Goal: Book appointment/travel/reservation

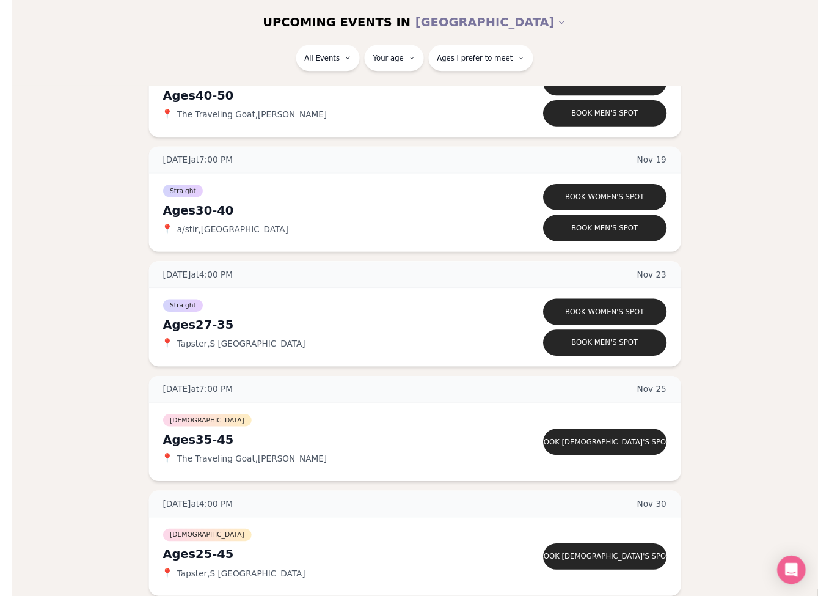
scroll to position [2097, 0]
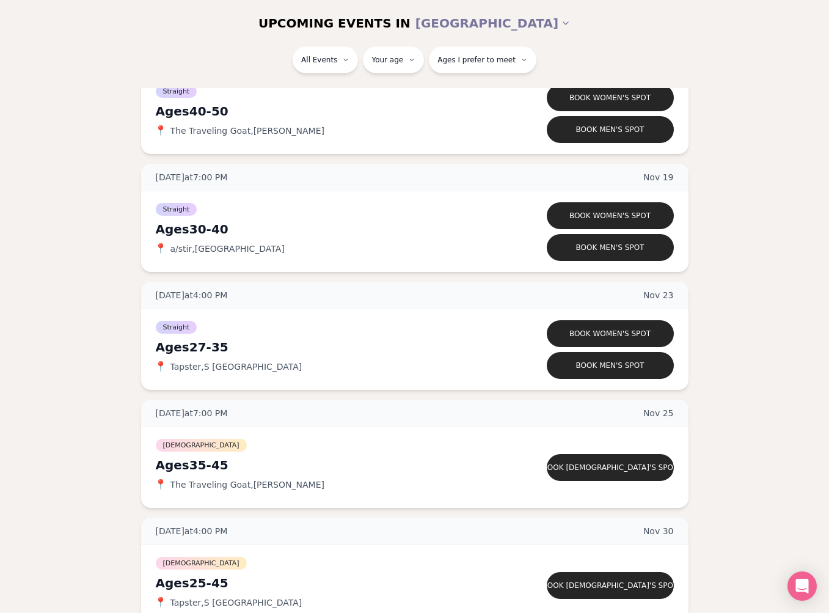
click at [436, 479] on div "📍 The Traveling Goat , [PERSON_NAME]" at bounding box center [328, 485] width 345 height 12
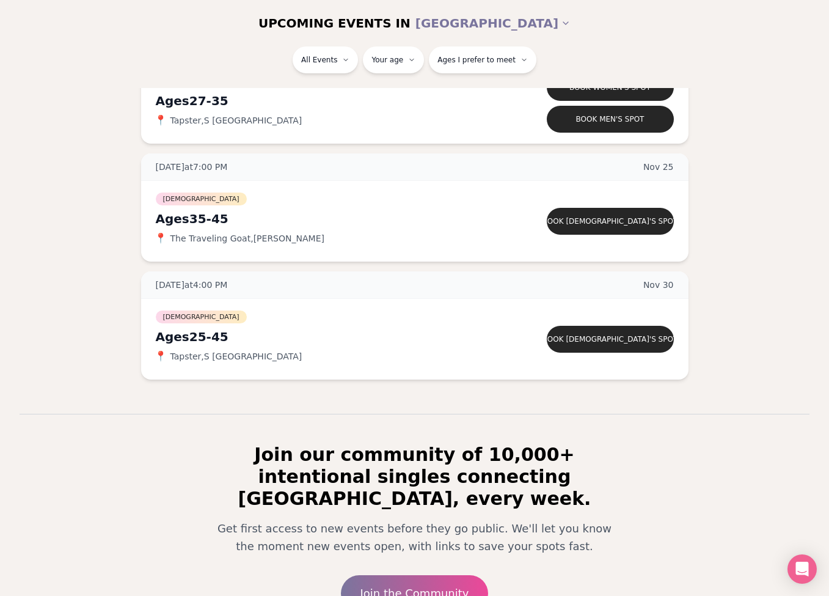
scroll to position [2352, 0]
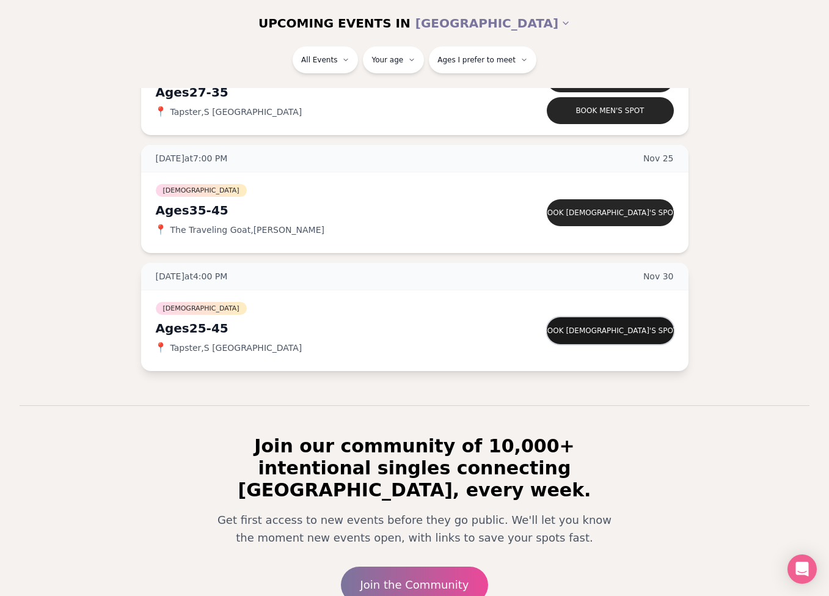
click at [619, 332] on button "Book [DEMOGRAPHIC_DATA]'s spot" at bounding box center [610, 330] width 127 height 27
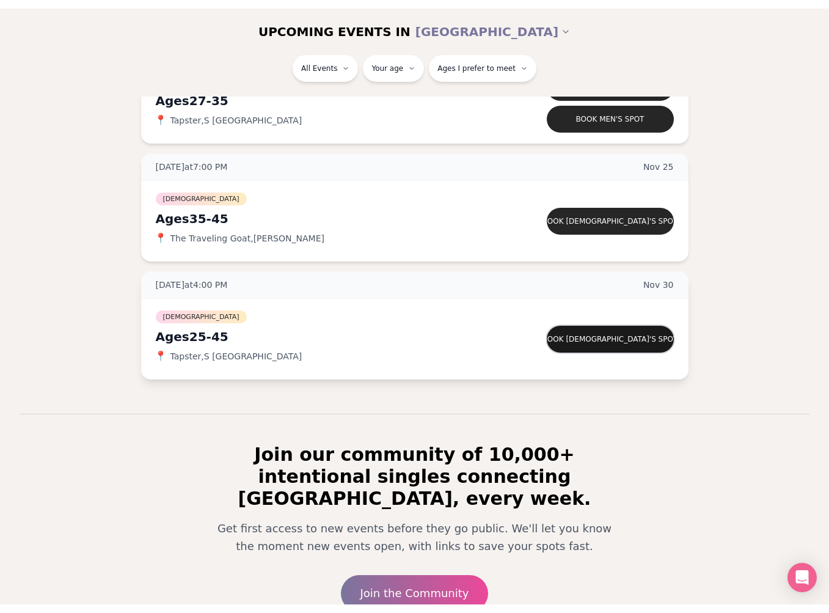
scroll to position [10, 0]
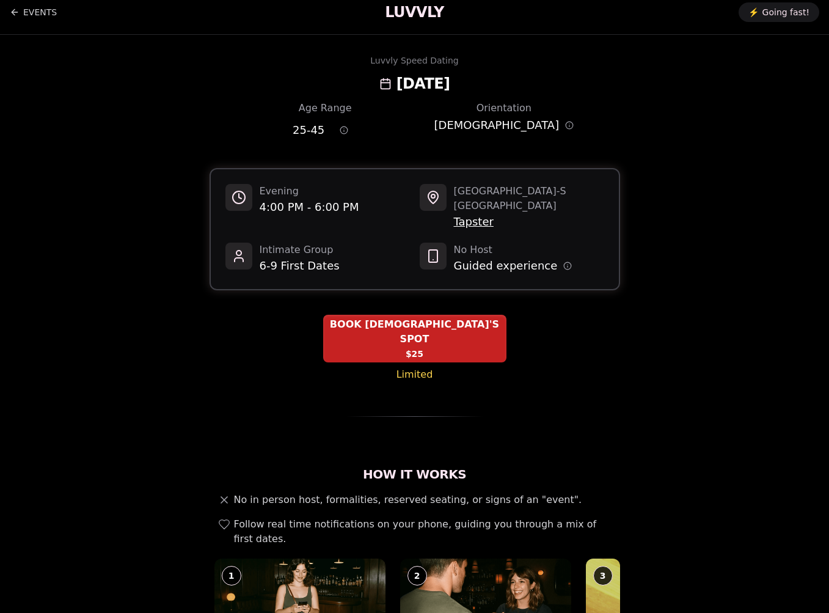
click at [483, 213] on span "Tapster" at bounding box center [529, 221] width 150 height 17
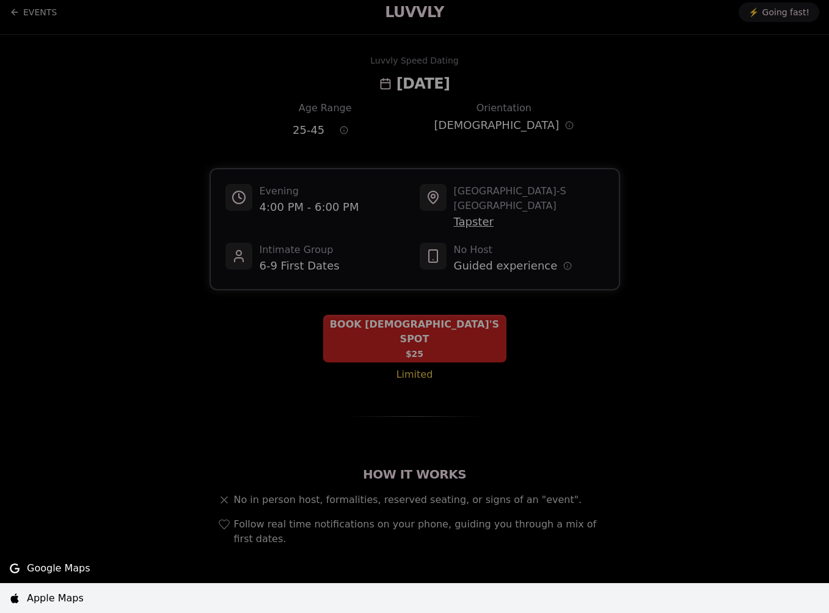
click at [47, 593] on span "Apple Maps" at bounding box center [55, 598] width 57 height 15
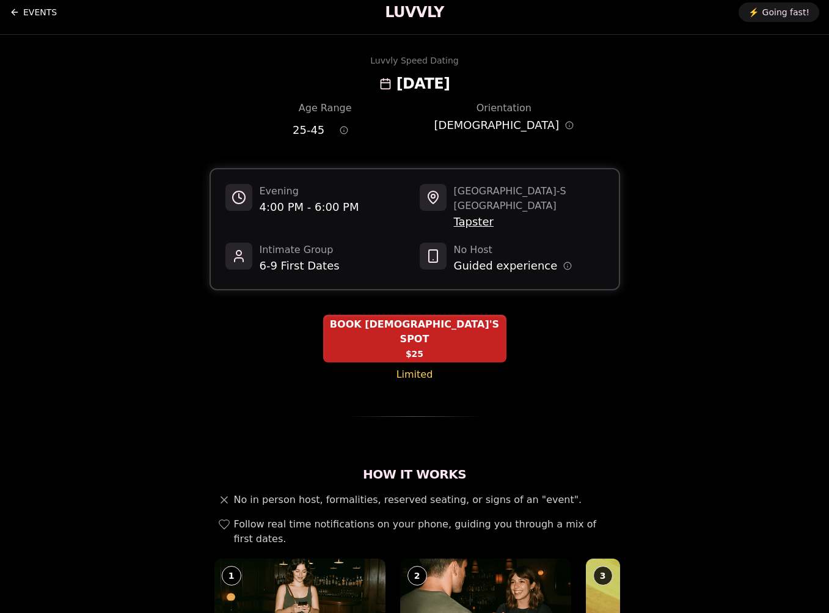
click at [43, 10] on link "EVENTS" at bounding box center [33, 12] width 47 height 24
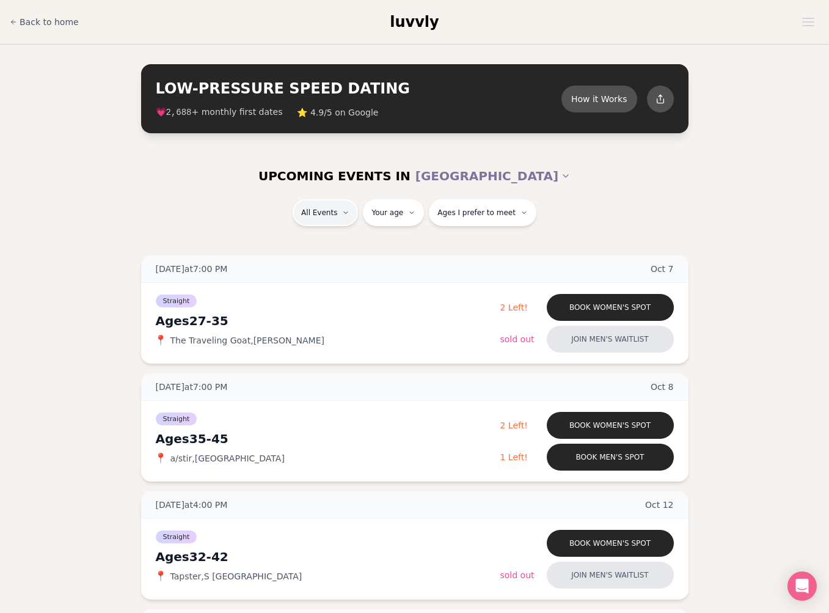
click at [345, 296] on div "[DEMOGRAPHIC_DATA] ( 1 )" at bounding box center [340, 298] width 116 height 27
